Goal: Information Seeking & Learning: Learn about a topic

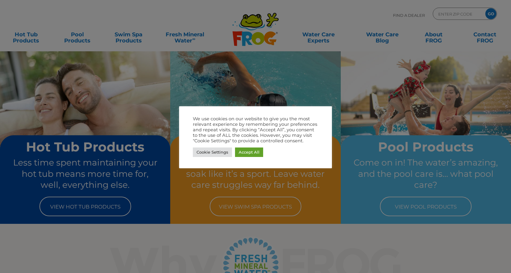
click at [98, 180] on div at bounding box center [255, 136] width 511 height 273
click at [98, 179] on div at bounding box center [255, 136] width 511 height 273
click at [104, 202] on div at bounding box center [255, 136] width 511 height 273
click at [209, 151] on link "Cookie Settings" at bounding box center [212, 152] width 39 height 9
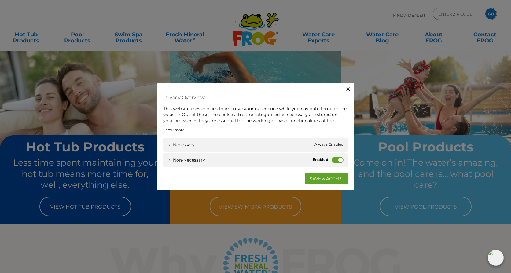
click at [336, 161] on label "Non-necessary" at bounding box center [338, 160] width 12 height 6
click at [0, 0] on input "Non-necessary" at bounding box center [0, 0] width 0 height 0
click at [328, 181] on link "SAVE & ACCEPT" at bounding box center [326, 178] width 43 height 11
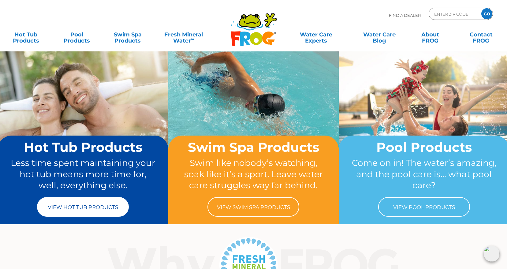
click at [101, 212] on link "View Hot Tub Products" at bounding box center [83, 207] width 92 height 20
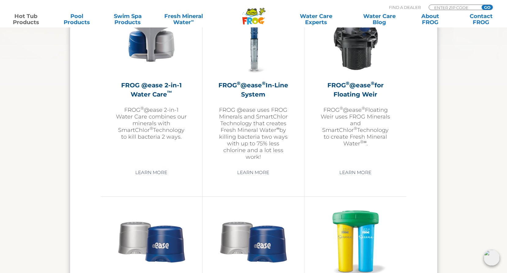
scroll to position [1009, 0]
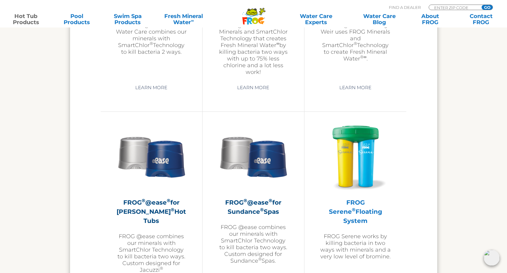
click at [356, 163] on img at bounding box center [355, 156] width 71 height 71
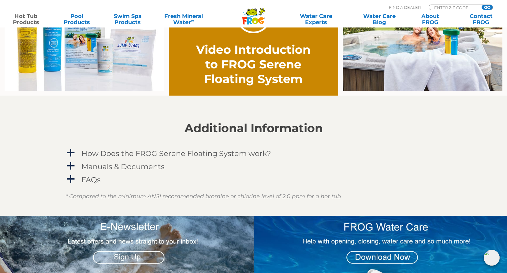
scroll to position [489, 0]
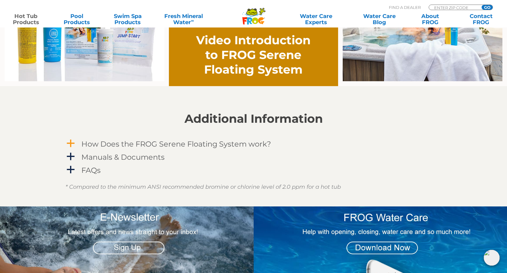
click at [69, 144] on span "a" at bounding box center [70, 143] width 9 height 9
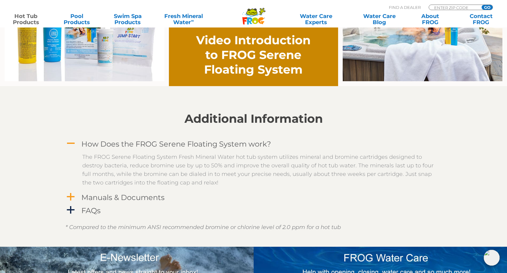
click at [72, 196] on span "a" at bounding box center [70, 197] width 9 height 9
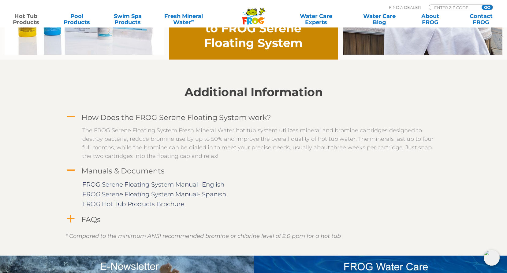
scroll to position [550, 0]
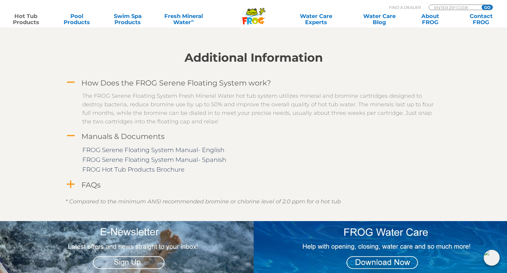
click at [73, 184] on span "a" at bounding box center [70, 184] width 9 height 9
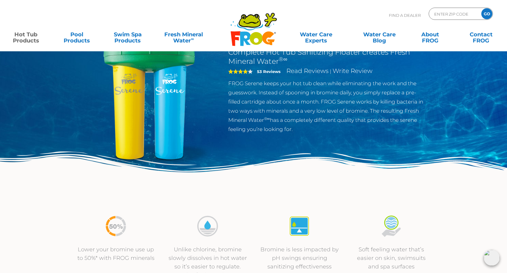
scroll to position [0, 0]
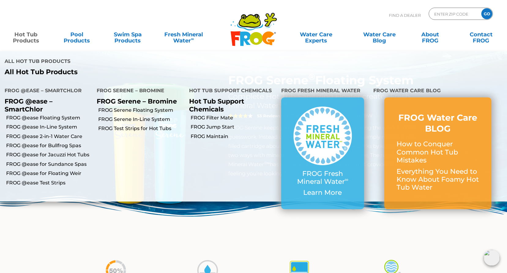
click at [29, 40] on link "Hot Tub Products" at bounding box center [25, 34] width 39 height 12
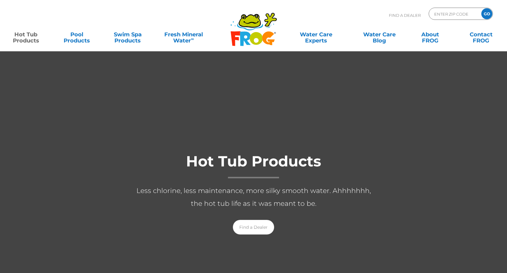
click at [29, 39] on link "Hot Tub Products" at bounding box center [25, 34] width 39 height 12
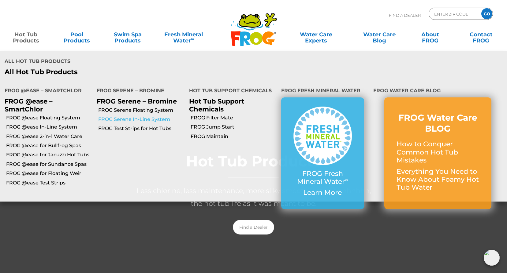
click at [128, 120] on link "FROG Serene In-Line System" at bounding box center [141, 119] width 86 height 7
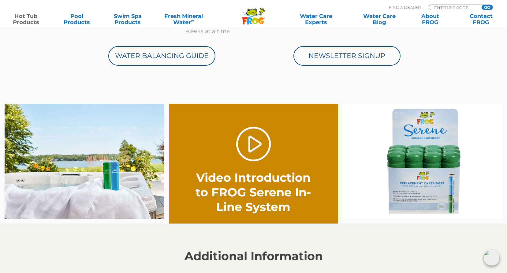
scroll to position [428, 0]
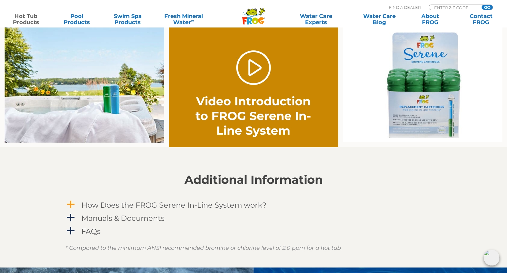
click at [71, 203] on span "a" at bounding box center [70, 204] width 9 height 9
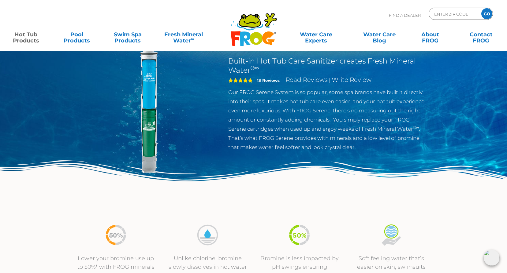
scroll to position [0, 0]
